Goal: Task Accomplishment & Management: Use online tool/utility

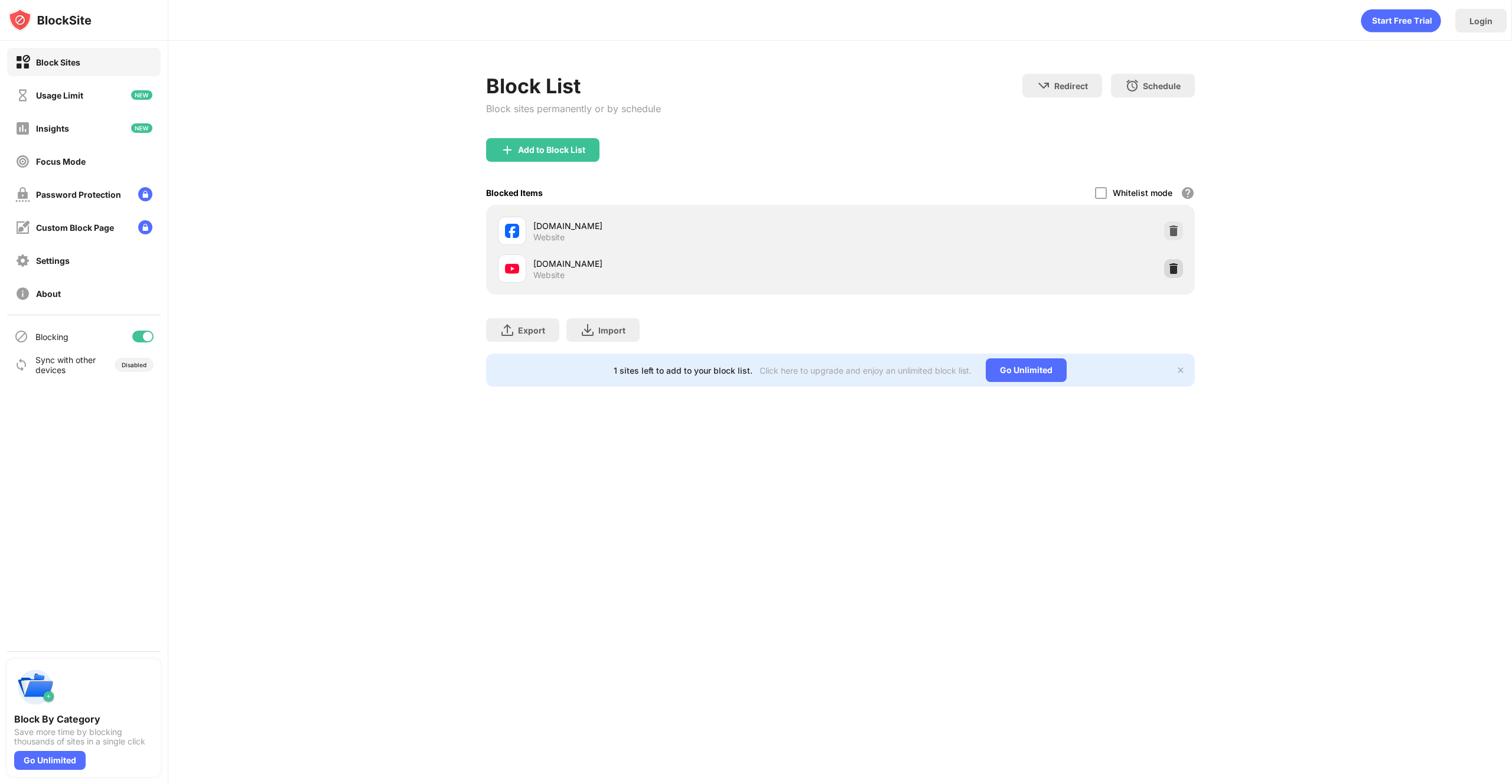
click at [1180, 273] on div at bounding box center [1173, 268] width 19 height 19
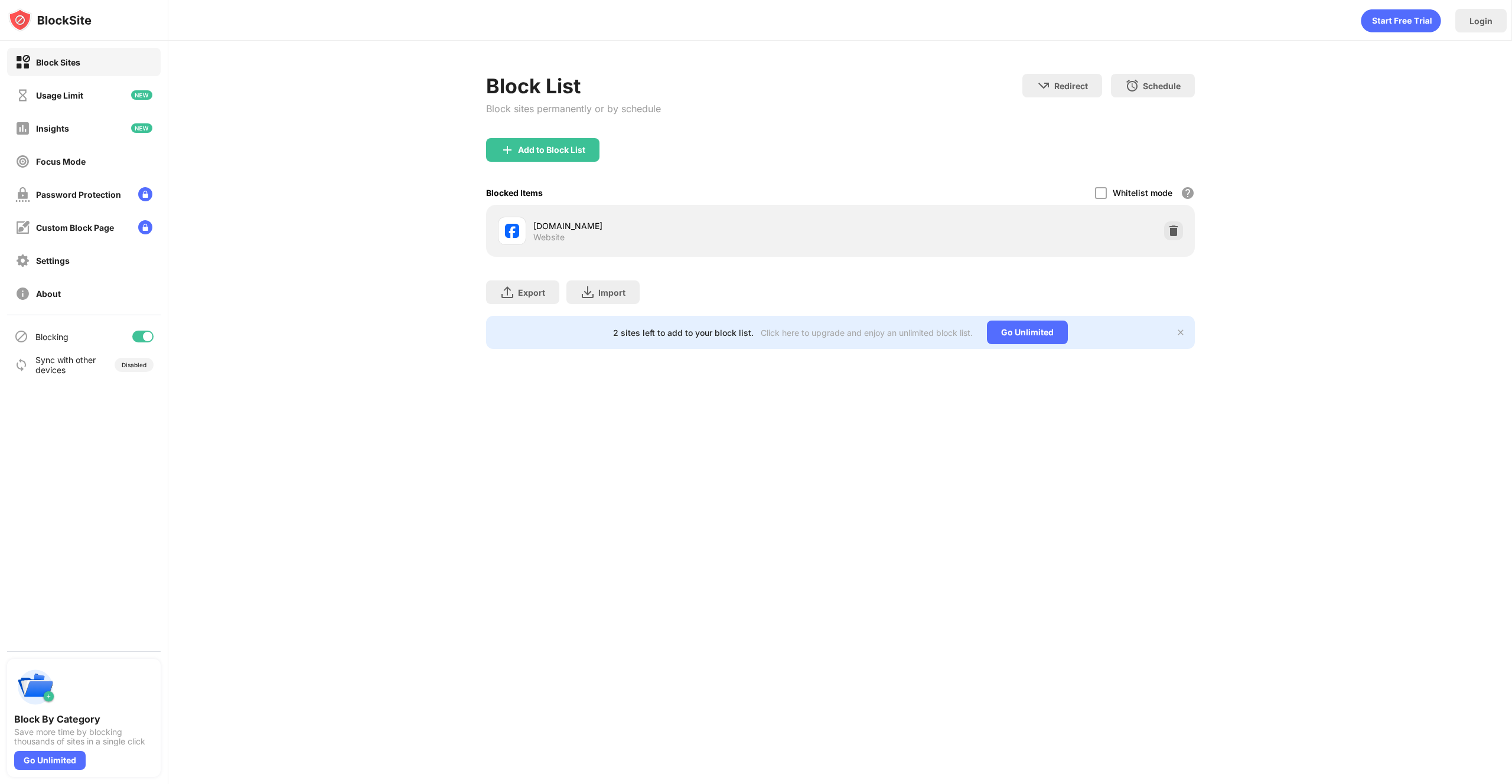
drag, startPoint x: 912, startPoint y: 142, endPoint x: 863, endPoint y: 115, distance: 55.9
click at [911, 142] on div "Add to Block List" at bounding box center [840, 159] width 709 height 42
